Goal: Information Seeking & Learning: Check status

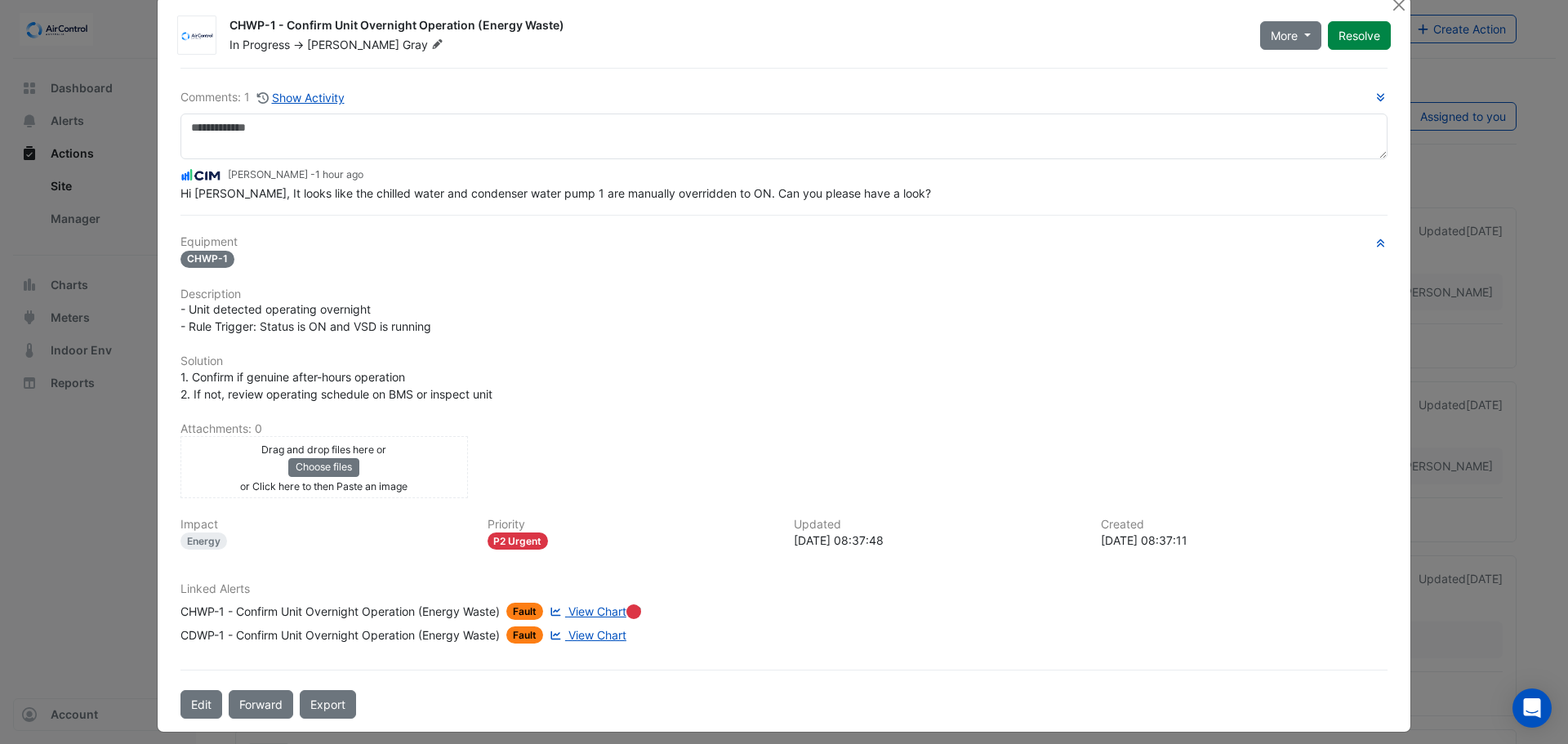
scroll to position [39, 0]
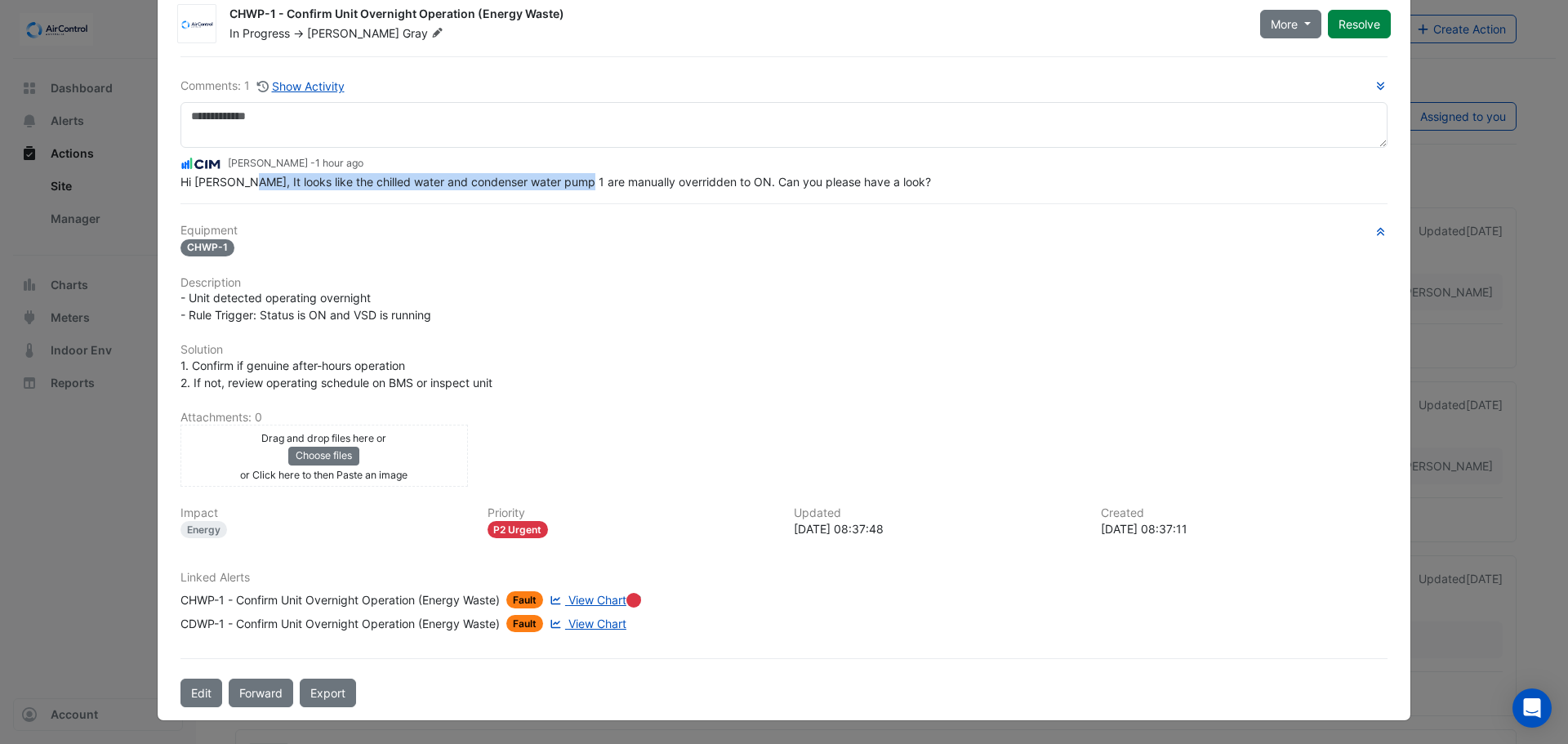
drag, startPoint x: 232, startPoint y: 181, endPoint x: 594, endPoint y: 184, distance: 362.0
click at [565, 183] on span "Hi [PERSON_NAME], It looks like the chilled water and condenser water pump 1 ar…" at bounding box center [556, 182] width 751 height 14
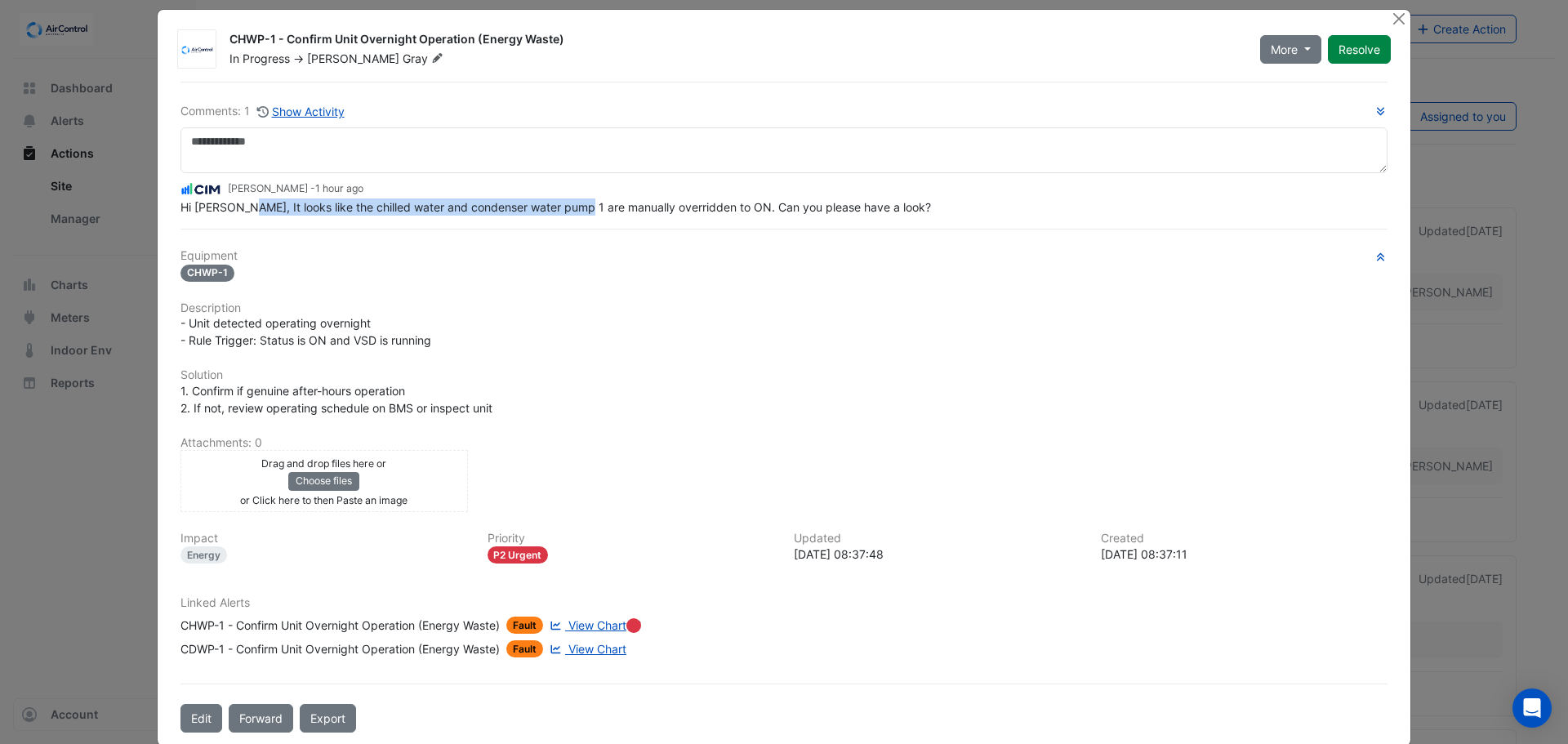
scroll to position [0, 0]
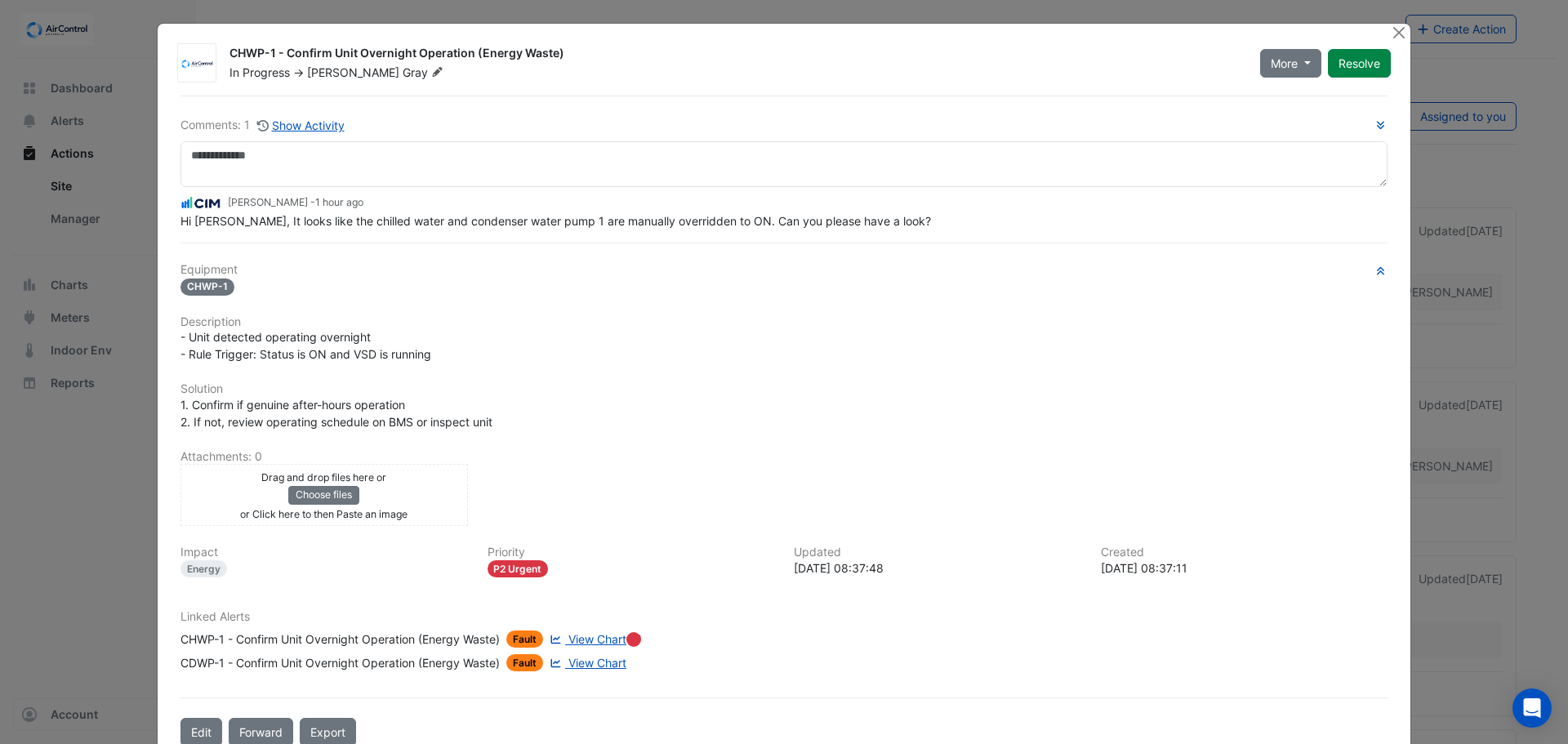
click at [861, 381] on div "Equipment CHWP-1 Description - Unit detected operating overnight - Rule Trigger…" at bounding box center [784, 473] width 1207 height 422
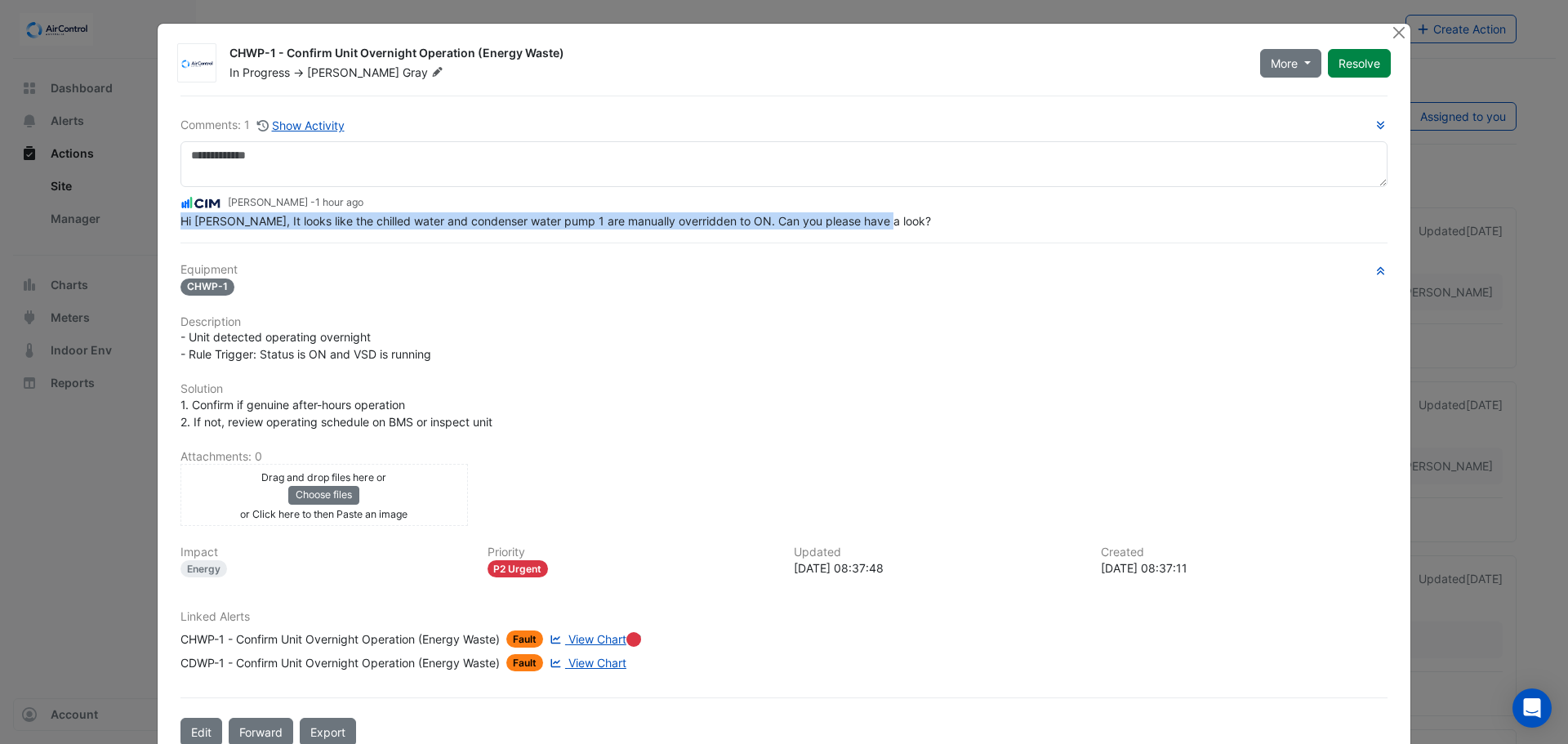
drag, startPoint x: 176, startPoint y: 220, endPoint x: 909, endPoint y: 224, distance: 733.0
click at [909, 224] on div "Hi [PERSON_NAME], It looks like the chilled water and condenser water pump 1 ar…" at bounding box center [784, 221] width 1207 height 17
drag, startPoint x: 1400, startPoint y: 35, endPoint x: 684, endPoint y: 438, distance: 821.6
click at [1400, 35] on button "Close" at bounding box center [1399, 33] width 17 height 17
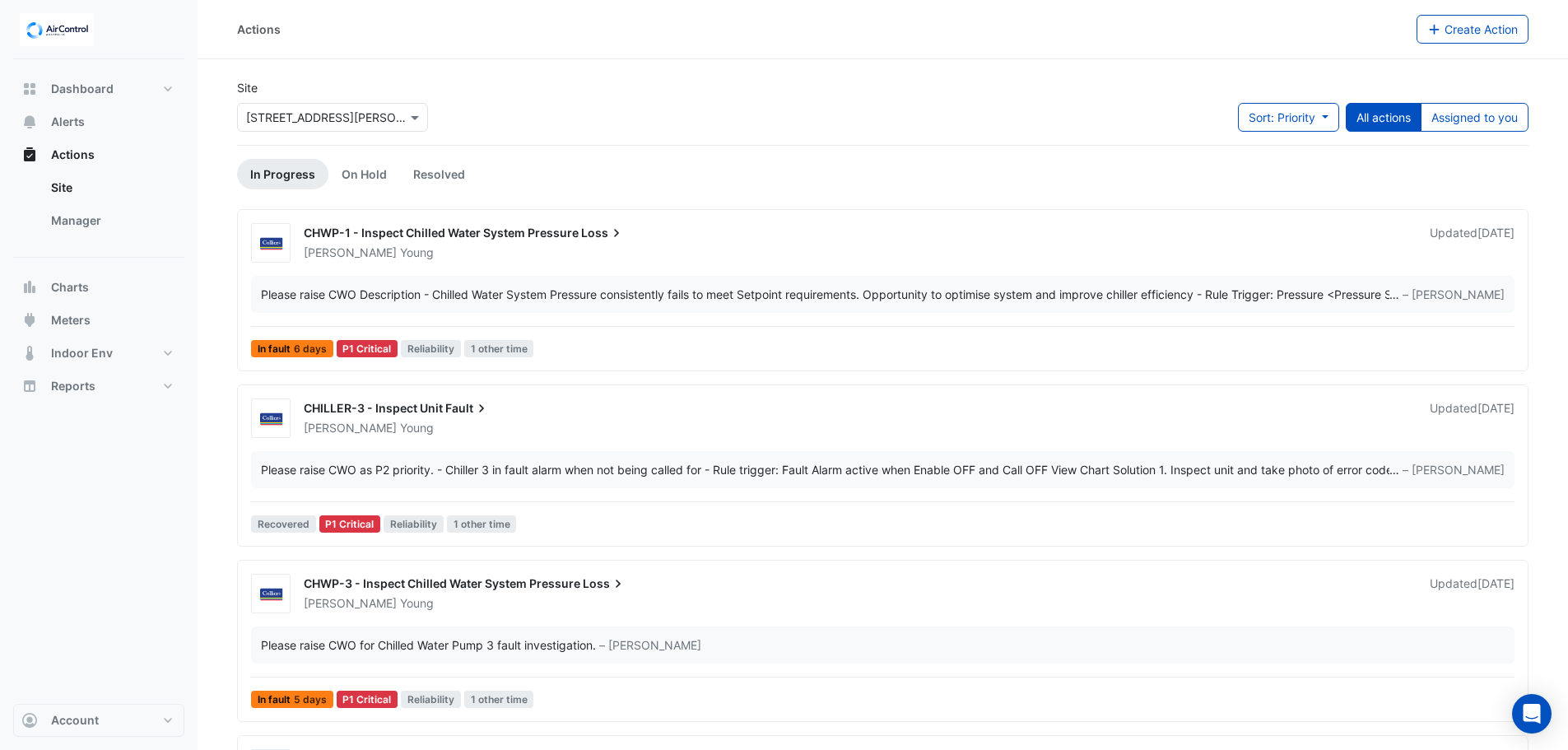
click at [768, 400] on div "CHILLER-3 - Inspect Unit Fault" at bounding box center [857, 410] width 1106 height 19
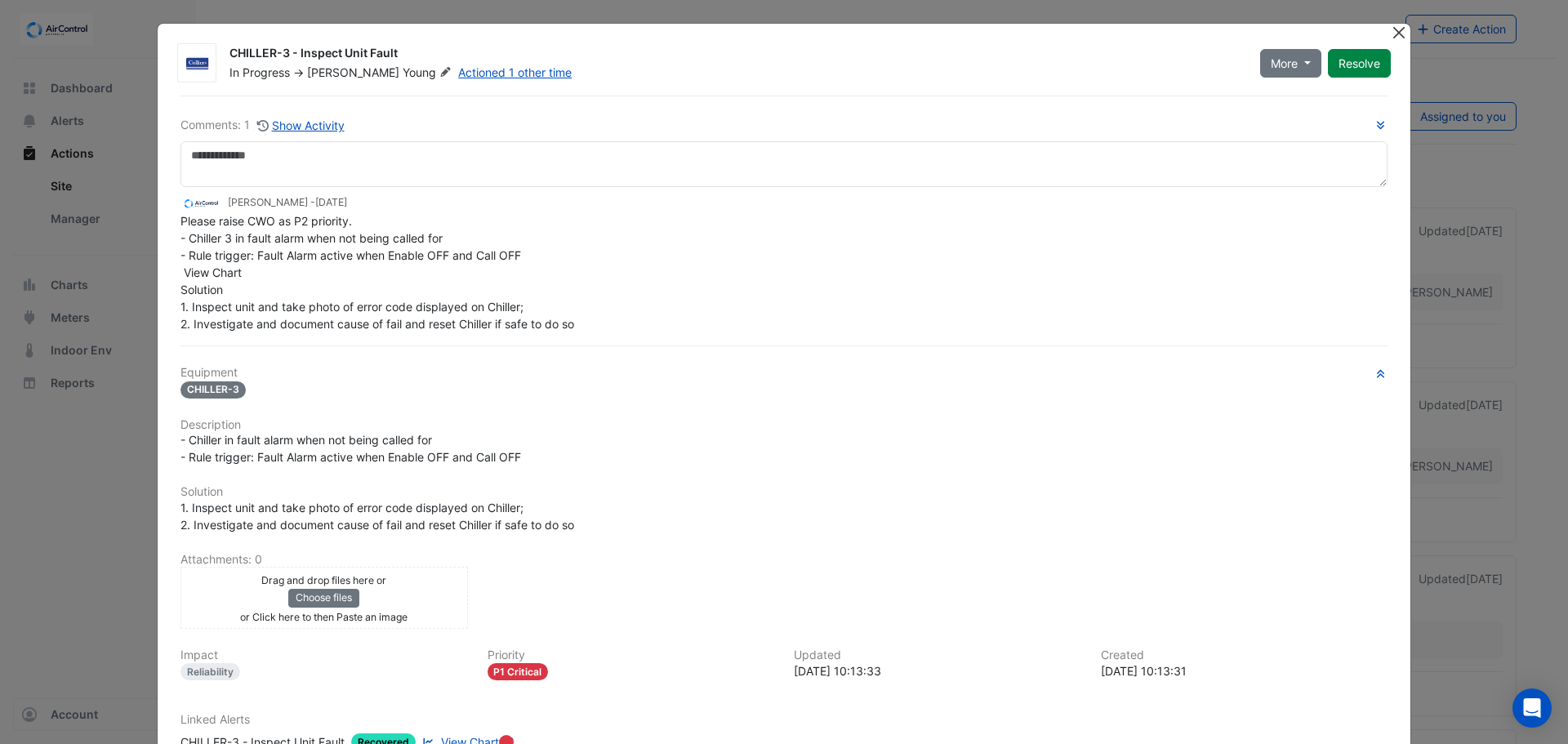
click at [1392, 33] on button "Close" at bounding box center [1399, 33] width 17 height 17
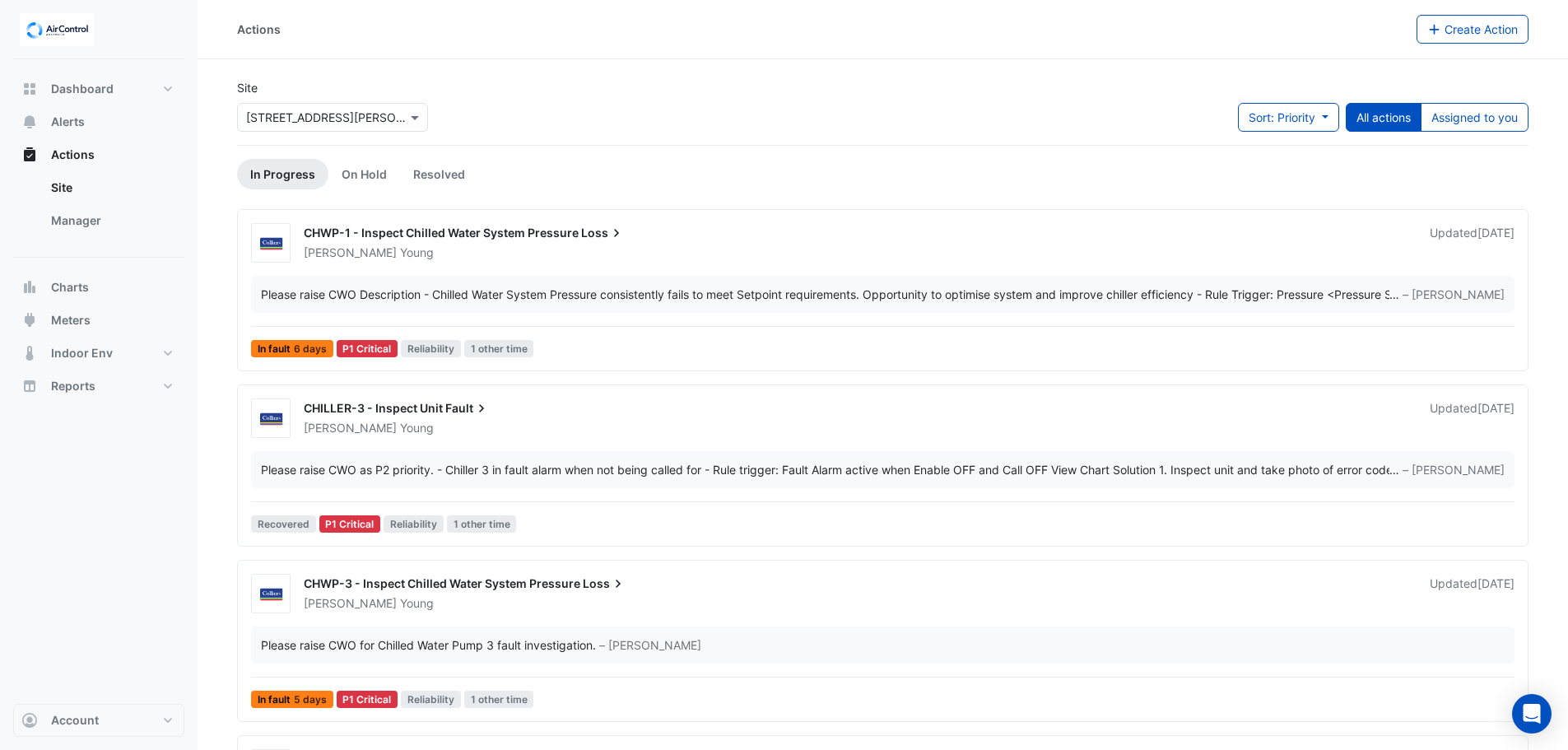
click at [679, 129] on div "Site × [STREET_ADDRESS][PERSON_NAME] Sort: Priority Priority Updated All action…" at bounding box center [883, 112] width 1311 height 66
click at [712, 245] on div "[PERSON_NAME]" at bounding box center [856, 253] width 1109 height 16
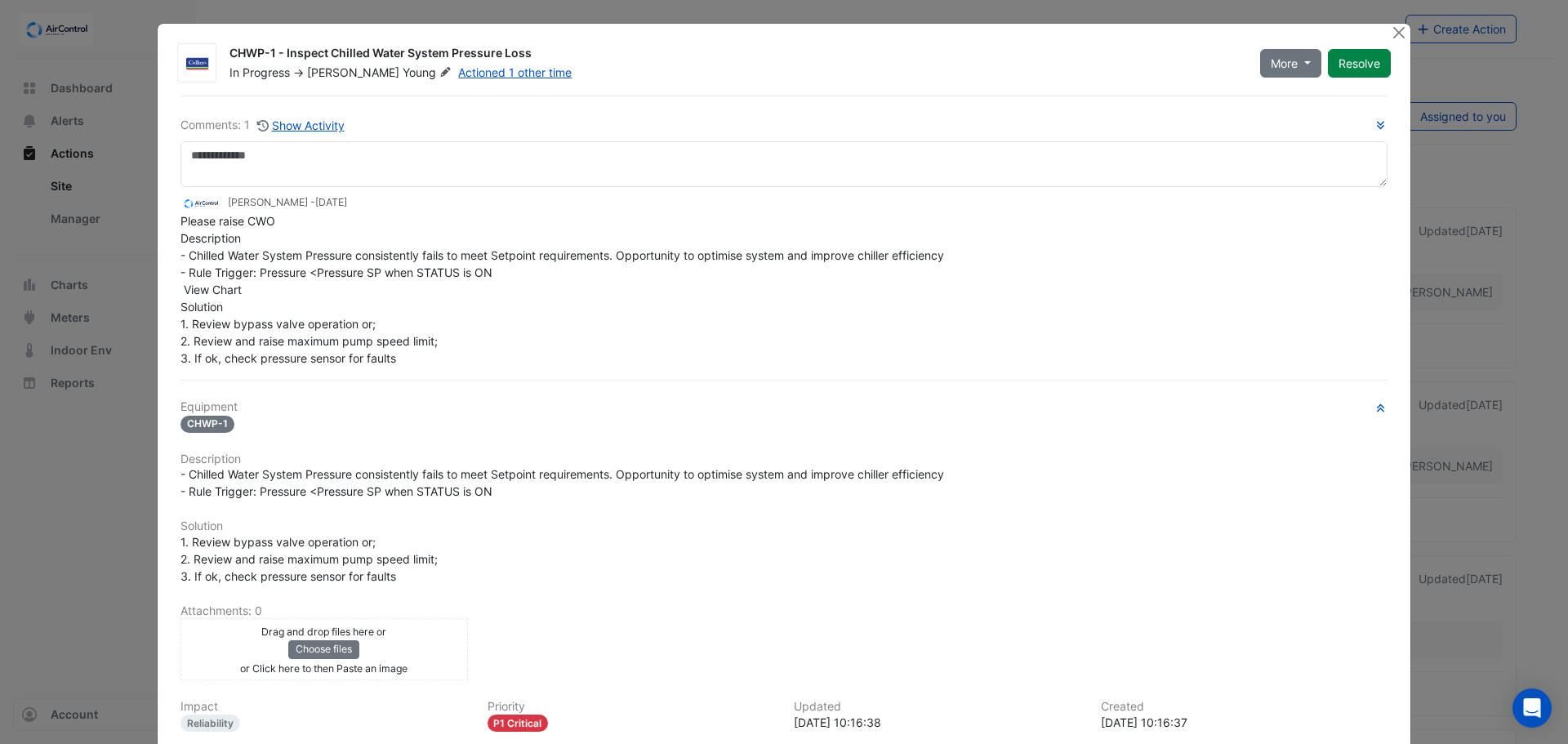
click at [1490, 244] on ngb-modal-window "CHWP-1 - Inspect Chilled Water System Pressure Loss In Progress -> [PERSON_NAME…" at bounding box center [784, 372] width 1568 height 744
click at [1390, 33] on button "Close" at bounding box center [1399, 33] width 17 height 17
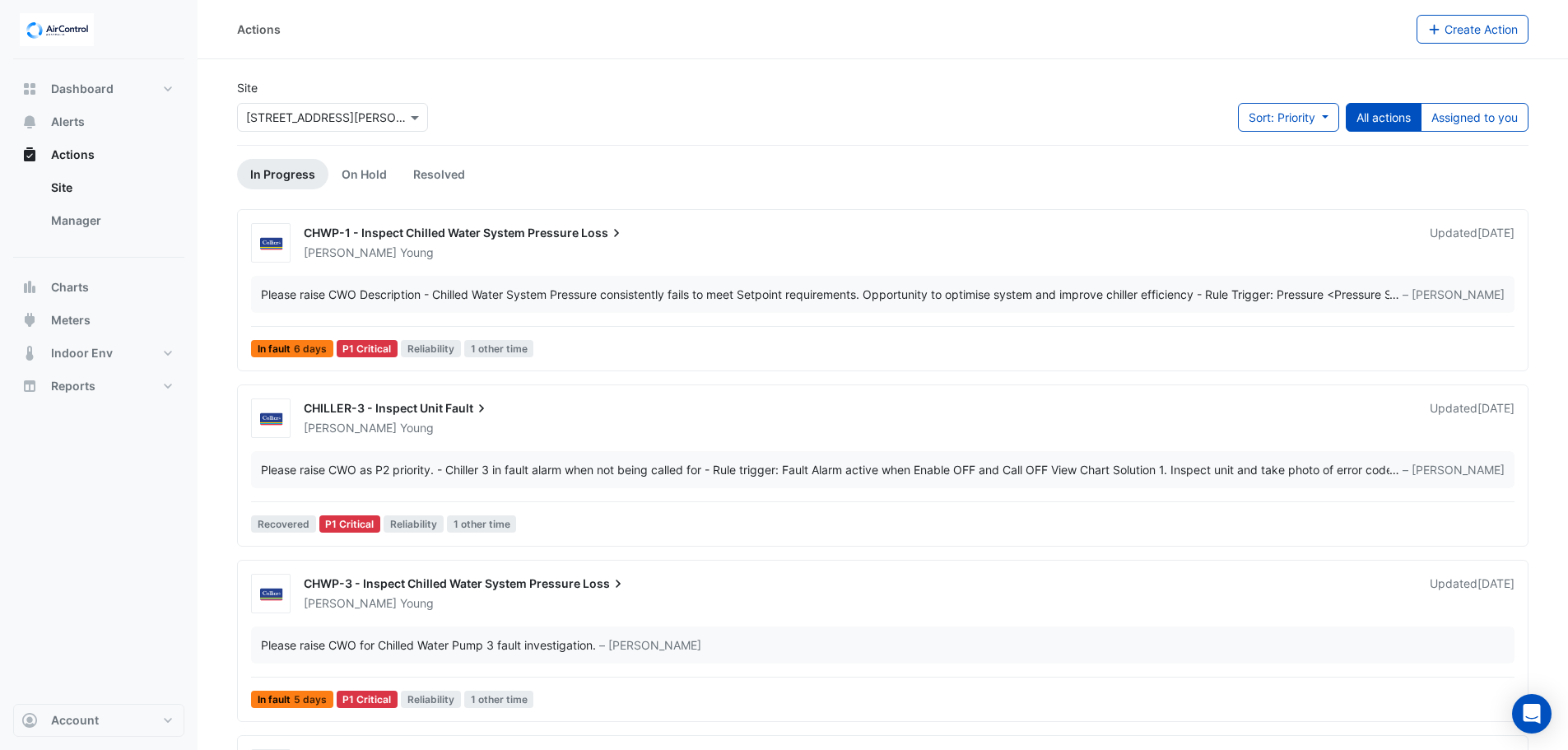
click at [869, 82] on div "Site × [STREET_ADDRESS][PERSON_NAME] Sort: Priority Priority Updated All action…" at bounding box center [883, 112] width 1311 height 66
